Goal: Transaction & Acquisition: Purchase product/service

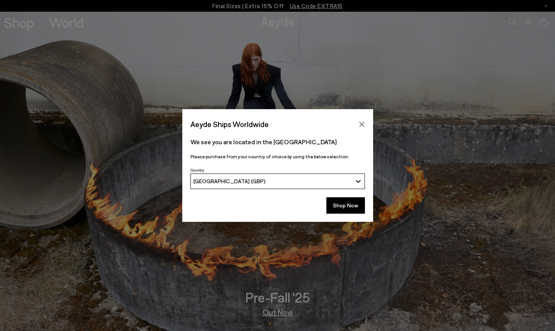
click at [337, 212] on button "Shop Now" at bounding box center [345, 205] width 39 height 16
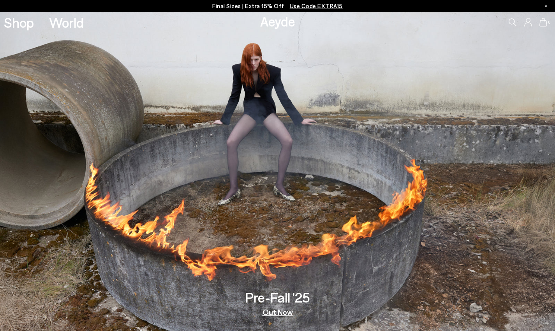
click at [284, 312] on link "Out Now" at bounding box center [278, 312] width 30 height 8
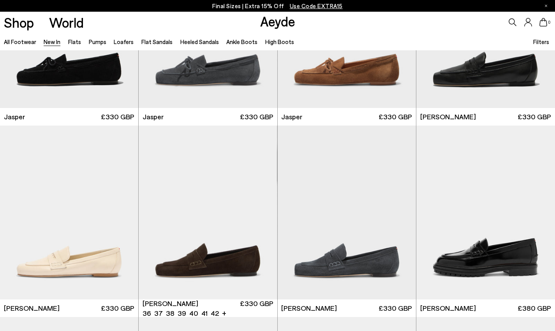
scroll to position [309, 0]
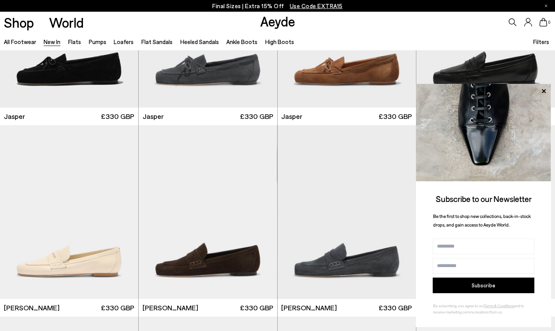
click at [543, 90] on icon at bounding box center [544, 91] width 10 height 10
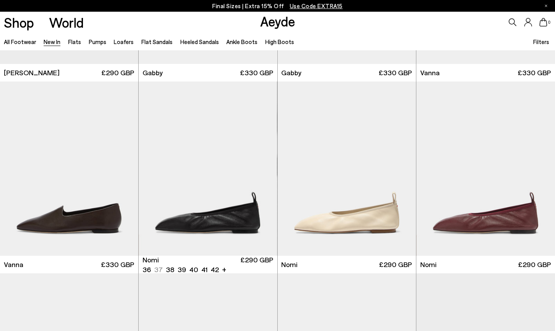
scroll to position [1167, 0]
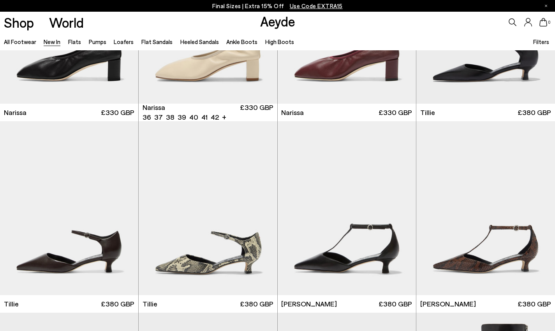
scroll to position [1462, 0]
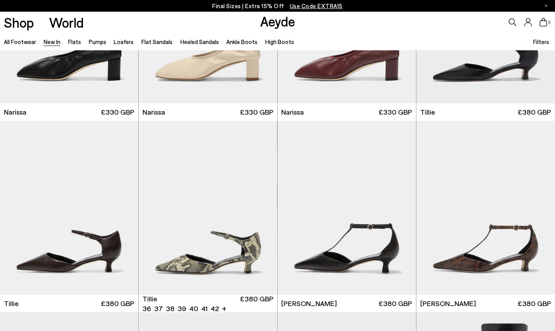
click at [261, 209] on div "Next slide" at bounding box center [261, 210] width 23 height 23
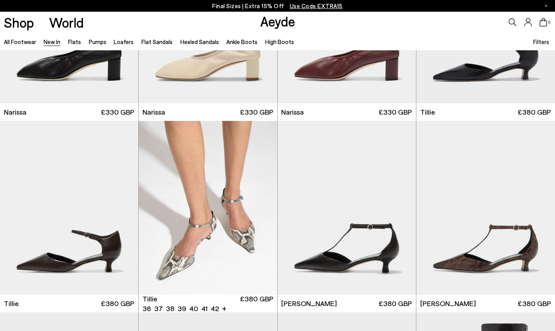
click at [261, 209] on div "Next slide" at bounding box center [261, 210] width 23 height 23
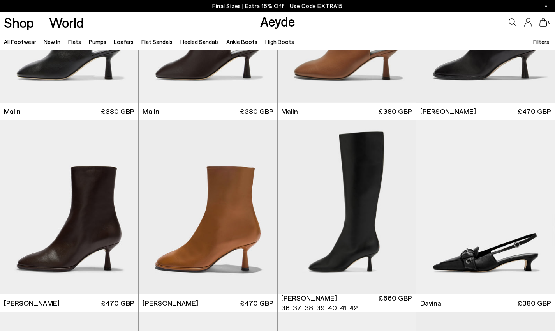
scroll to position [2038, 0]
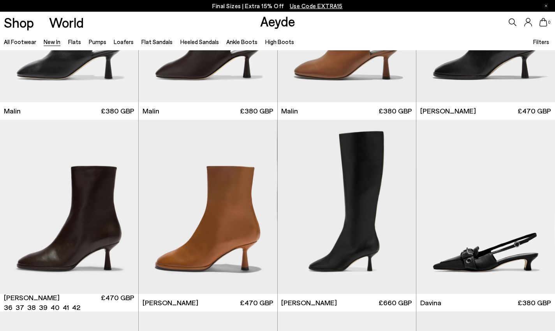
click at [122, 208] on div "Next slide" at bounding box center [122, 209] width 23 height 23
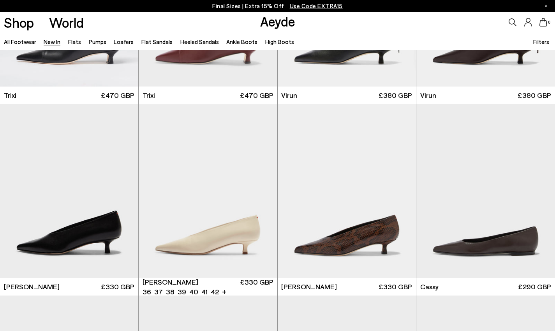
scroll to position [2772, 0]
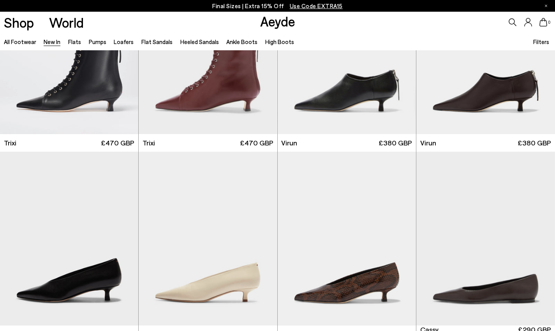
click at [539, 240] on div "Next slide" at bounding box center [539, 241] width 23 height 23
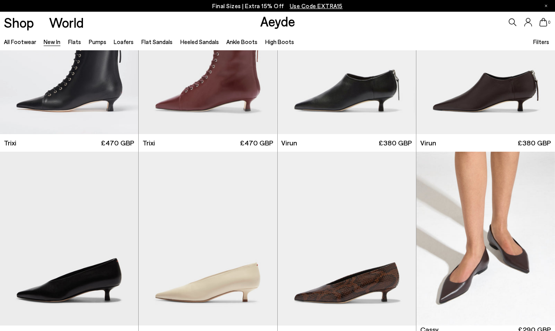
click at [539, 240] on div "Next slide" at bounding box center [539, 241] width 23 height 23
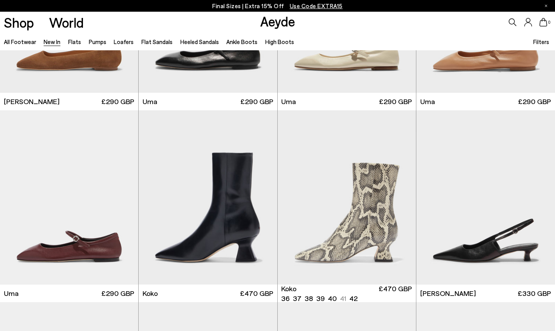
scroll to position [3580, 0]
click at [400, 197] on div "Next slide" at bounding box center [400, 200] width 23 height 23
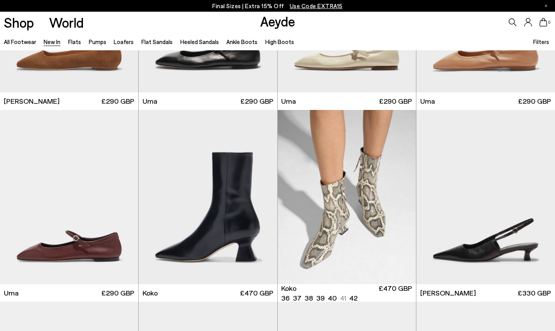
click at [400, 197] on div "Next slide" at bounding box center [400, 200] width 23 height 23
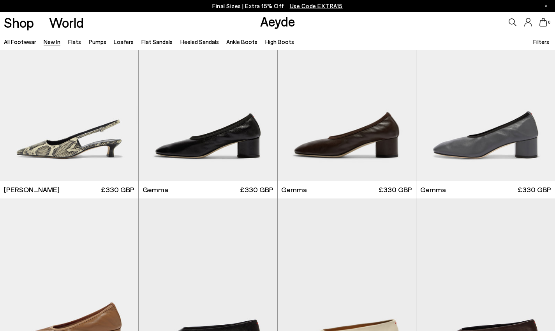
scroll to position [3872, 0]
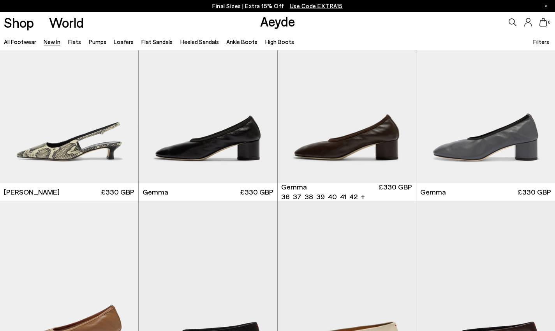
click at [399, 97] on div "Next slide" at bounding box center [400, 98] width 23 height 23
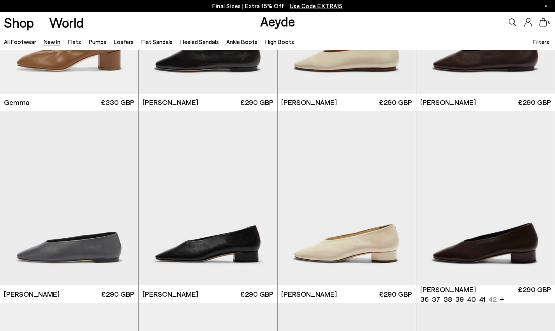
scroll to position [4197, 0]
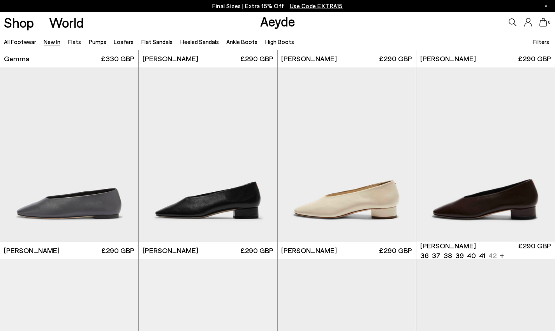
click at [538, 157] on div "Next slide" at bounding box center [539, 157] width 23 height 23
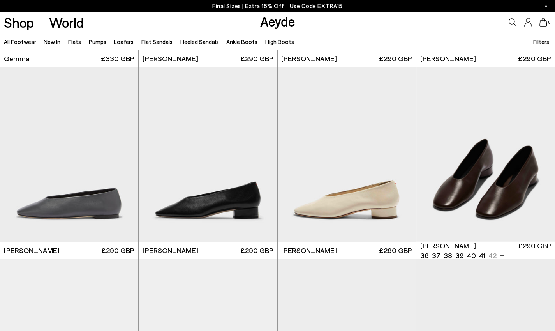
click at [538, 157] on div "Next slide" at bounding box center [539, 157] width 23 height 23
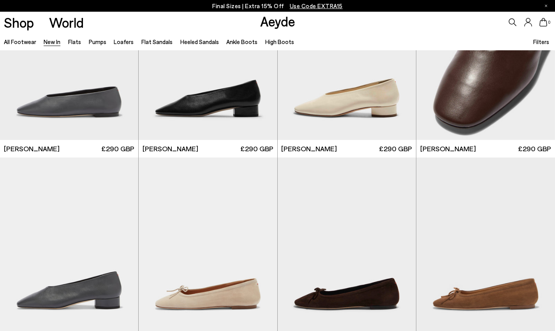
scroll to position [4385, 0]
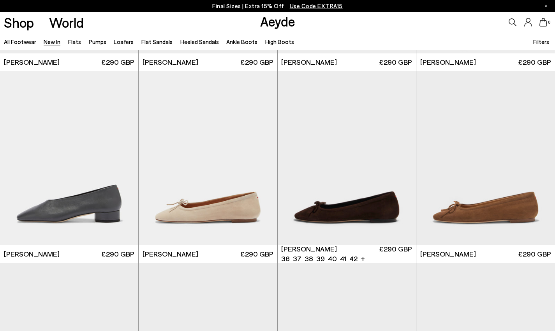
click at [399, 162] on div "Next slide" at bounding box center [400, 160] width 23 height 23
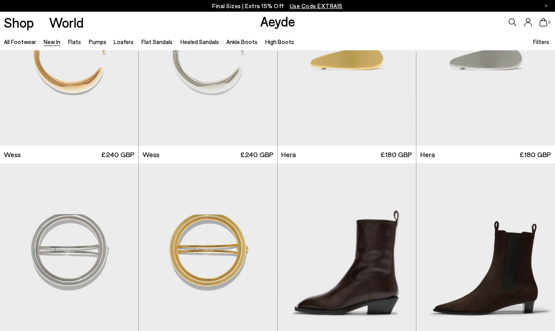
scroll to position [5308, 0]
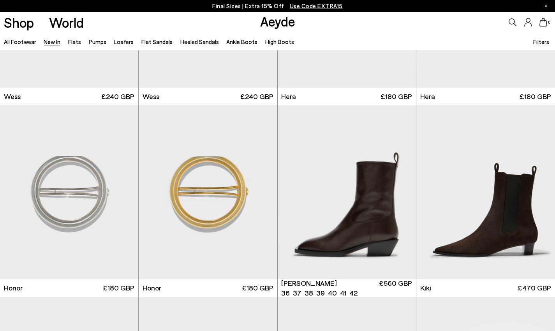
click at [399, 193] on div "Next slide" at bounding box center [400, 194] width 23 height 23
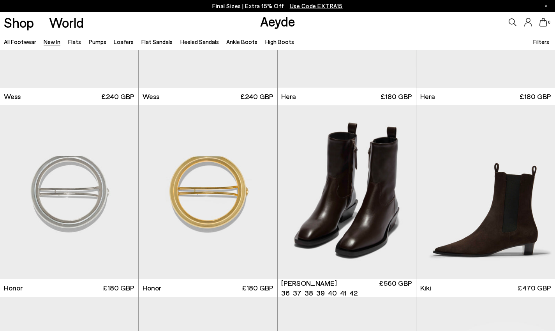
click at [399, 193] on div "Next slide" at bounding box center [400, 194] width 23 height 23
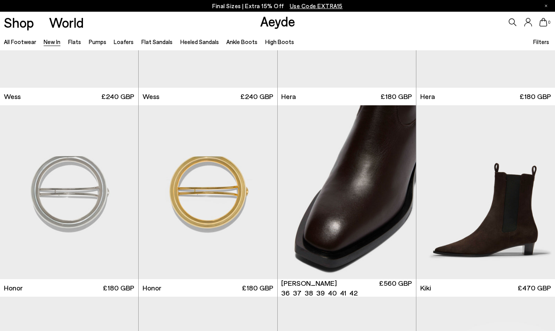
click at [399, 193] on div "Next slide" at bounding box center [400, 194] width 23 height 23
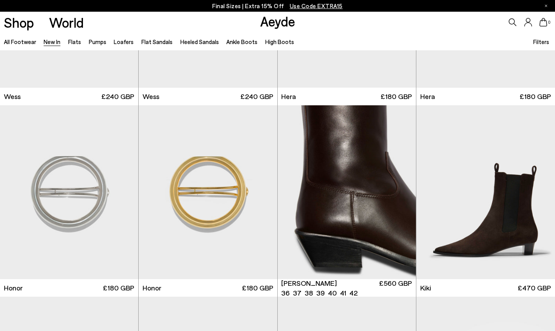
click at [399, 193] on div "Next slide" at bounding box center [400, 194] width 23 height 23
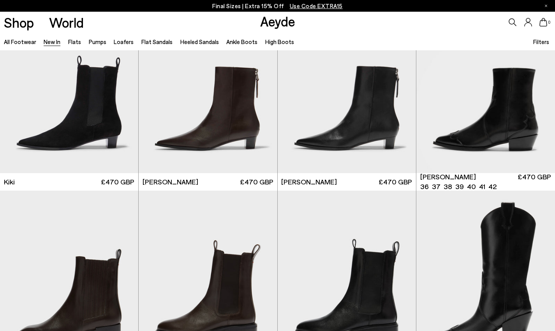
scroll to position [5606, 0]
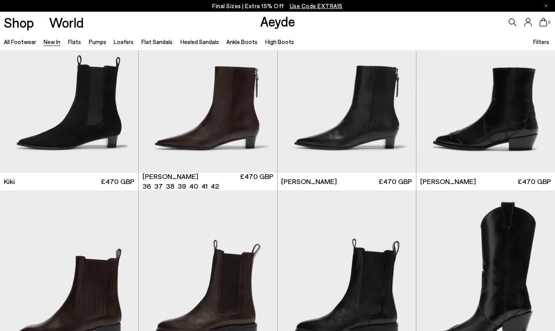
click at [263, 87] on div "Next slide" at bounding box center [261, 88] width 23 height 23
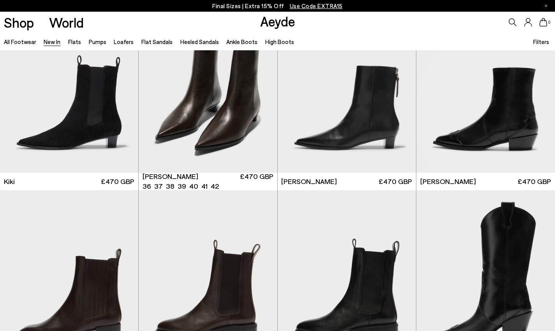
click at [263, 87] on div "Next slide" at bounding box center [261, 88] width 23 height 23
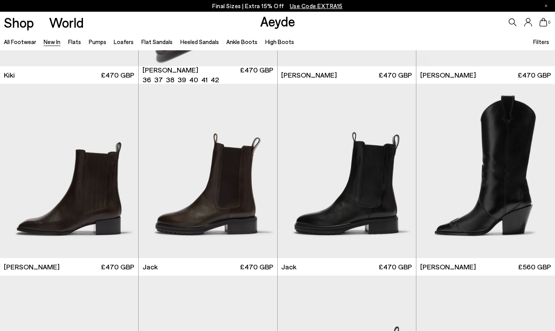
scroll to position [5715, 0]
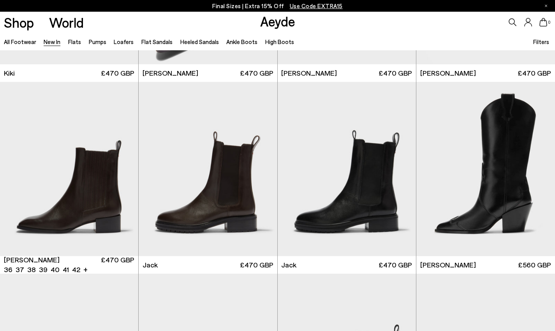
click at [122, 172] on div "Next slide" at bounding box center [122, 171] width 23 height 23
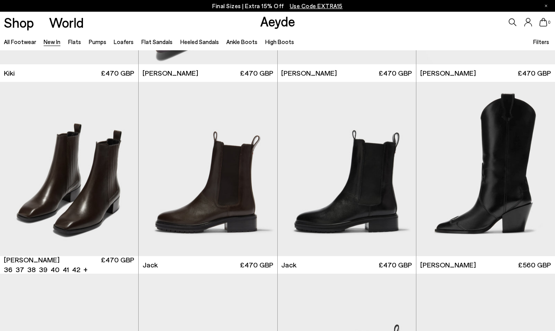
click at [122, 172] on div "Next slide" at bounding box center [122, 171] width 23 height 23
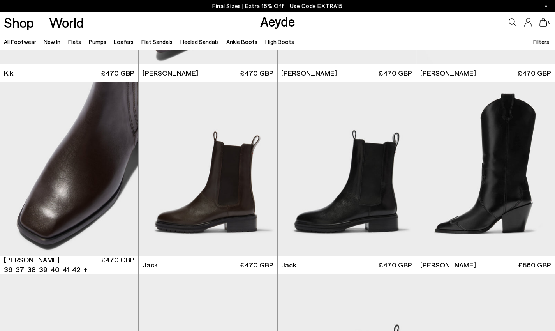
click at [122, 172] on div "Next slide" at bounding box center [122, 171] width 23 height 23
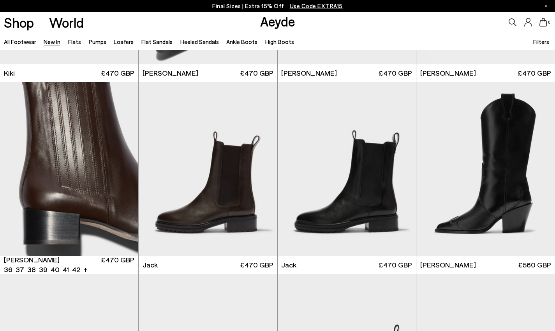
click at [122, 172] on div "Next slide" at bounding box center [122, 171] width 23 height 23
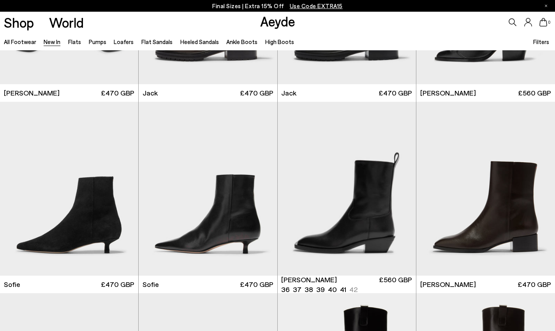
scroll to position [5960, 0]
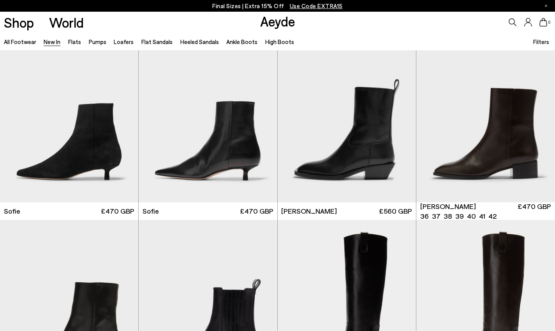
click at [539, 118] on div "Next slide" at bounding box center [539, 118] width 23 height 23
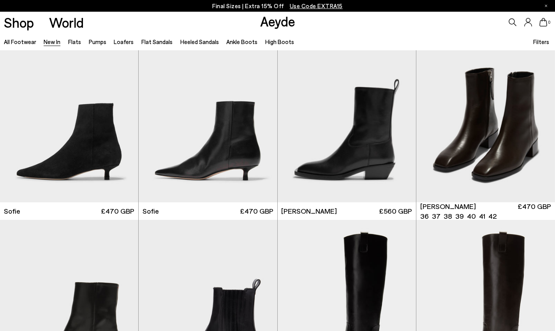
click at [539, 118] on div "Next slide" at bounding box center [539, 118] width 23 height 23
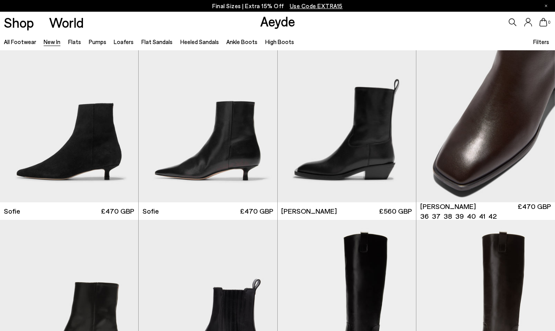
click at [539, 118] on div "Next slide" at bounding box center [539, 118] width 23 height 23
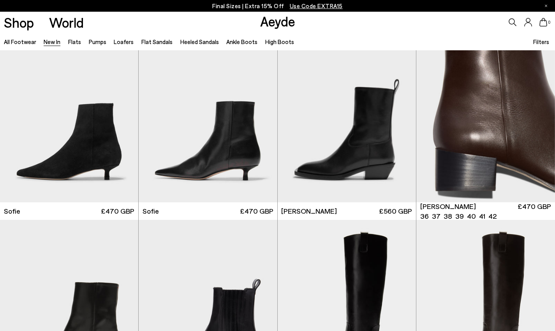
click at [539, 118] on div "Next slide" at bounding box center [539, 118] width 23 height 23
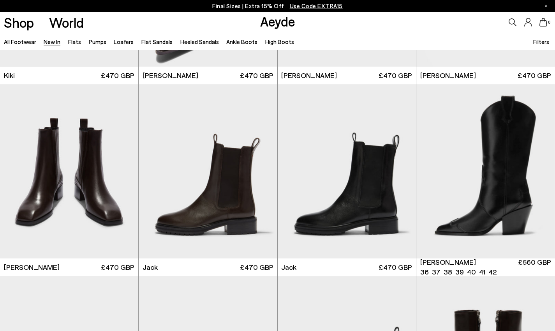
scroll to position [5712, 0]
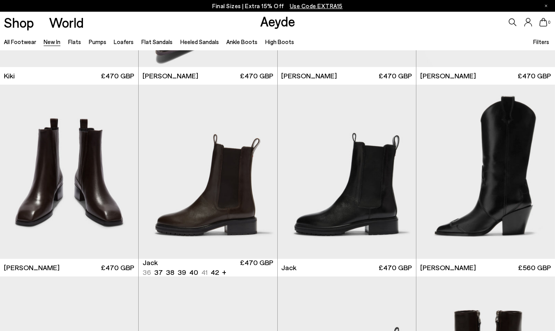
click at [261, 173] on div "Next slide" at bounding box center [261, 174] width 23 height 23
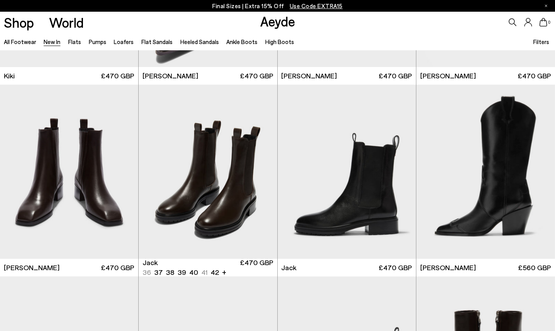
click at [261, 173] on div "Next slide" at bounding box center [261, 174] width 23 height 23
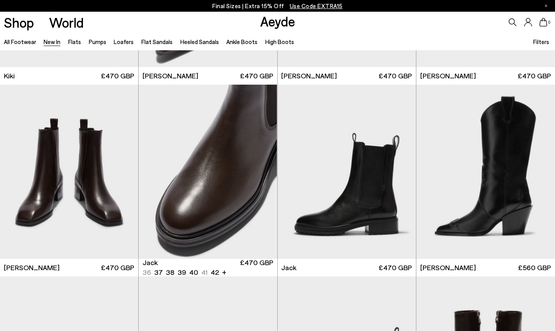
click at [261, 173] on div "Next slide" at bounding box center [261, 174] width 23 height 23
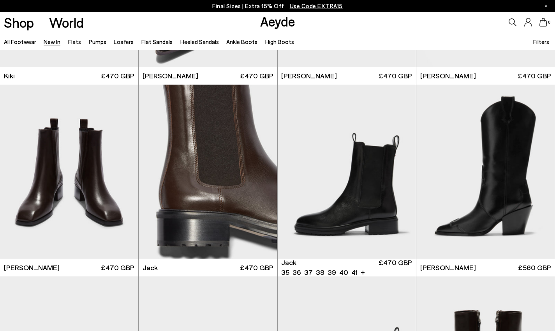
click at [402, 173] on div "Next slide" at bounding box center [400, 174] width 23 height 23
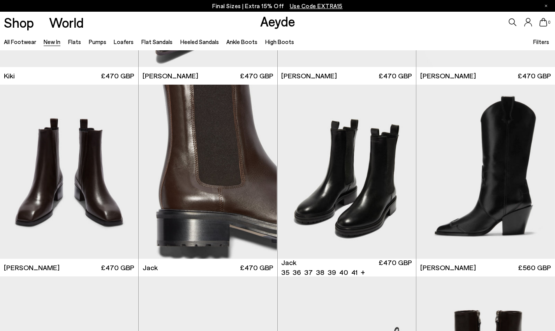
click at [402, 173] on div "Next slide" at bounding box center [400, 174] width 23 height 23
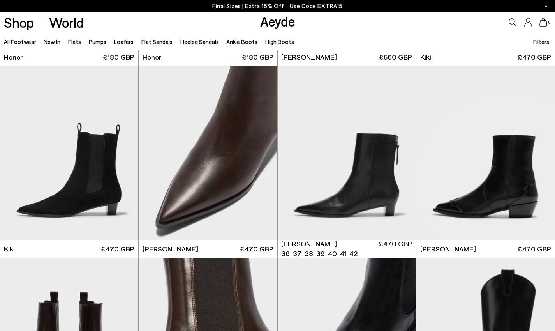
scroll to position [5538, 0]
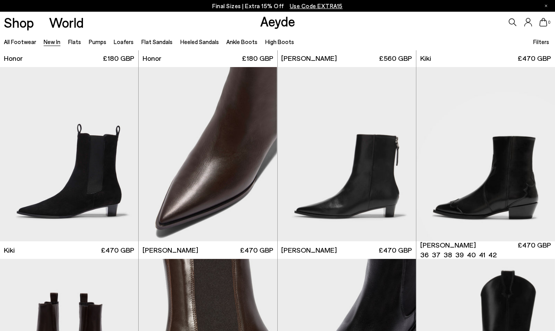
click at [540, 154] on div "Next slide" at bounding box center [539, 157] width 23 height 23
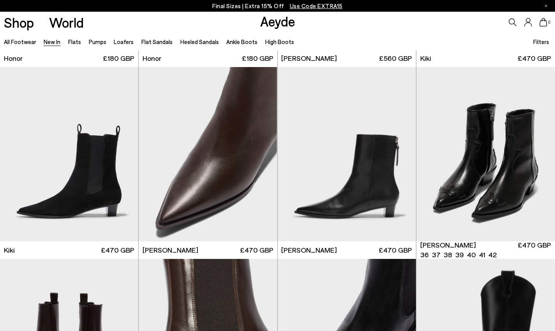
click at [540, 154] on div "Next slide" at bounding box center [539, 157] width 23 height 23
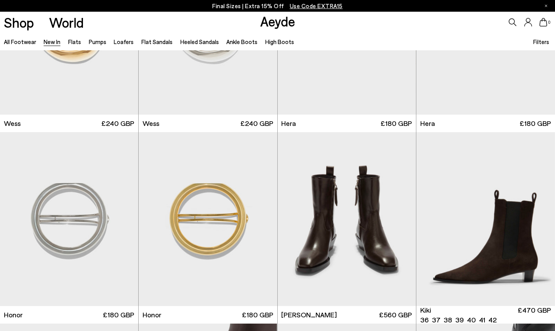
scroll to position [5281, 0]
click at [539, 222] on div "Next slide" at bounding box center [539, 222] width 23 height 23
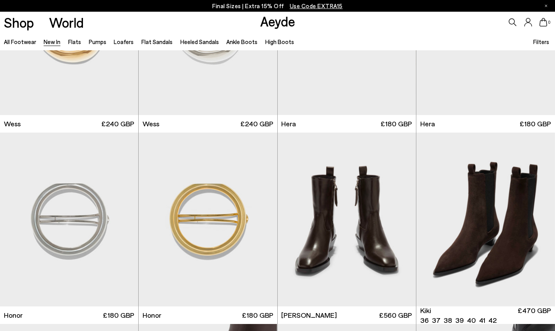
click at [539, 222] on div "Next slide" at bounding box center [539, 222] width 23 height 23
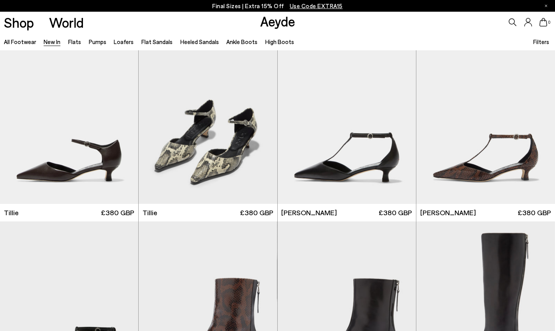
scroll to position [0, 0]
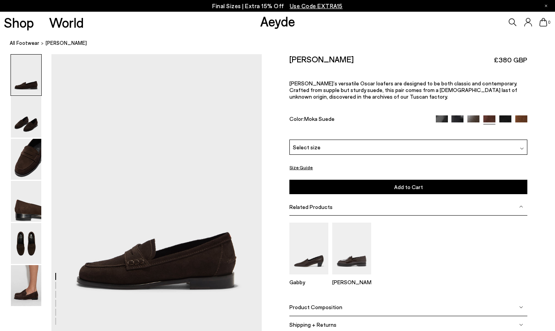
click at [36, 122] on img at bounding box center [26, 117] width 30 height 41
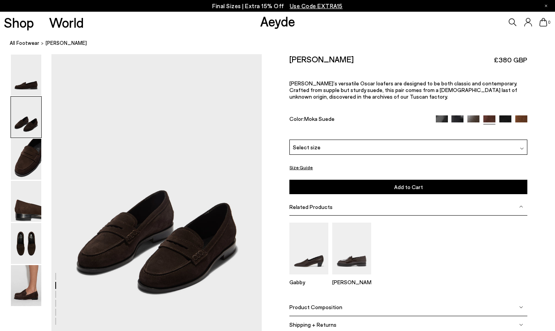
scroll to position [279, 0]
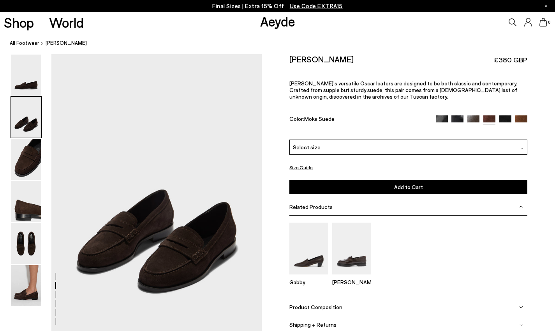
click at [22, 160] on img at bounding box center [26, 159] width 30 height 41
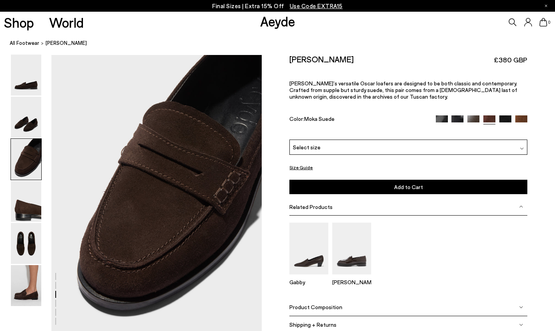
scroll to position [560, 0]
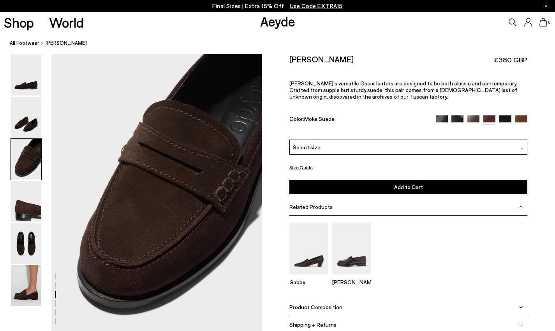
click at [519, 115] on img at bounding box center [521, 121] width 12 height 12
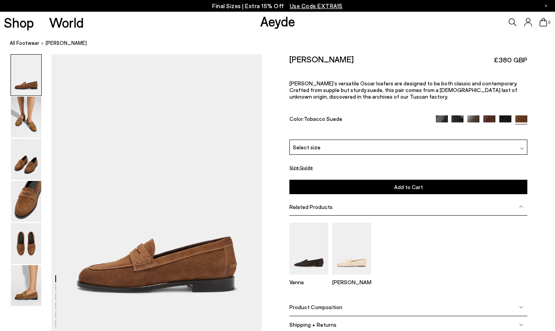
click at [504, 115] on img at bounding box center [505, 121] width 12 height 12
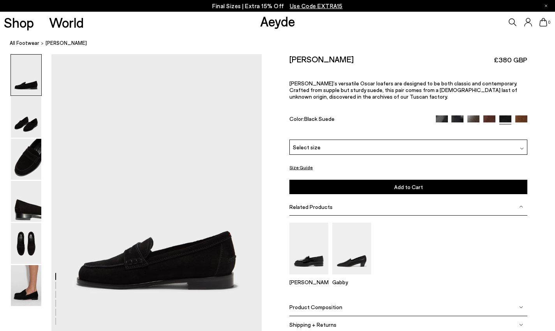
click at [485, 115] on img at bounding box center [489, 121] width 12 height 12
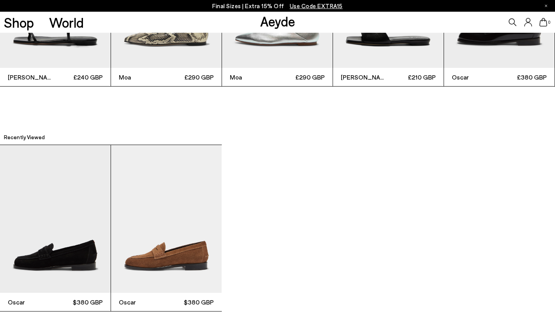
scroll to position [1878, 0]
